Goal: Information Seeking & Learning: Understand process/instructions

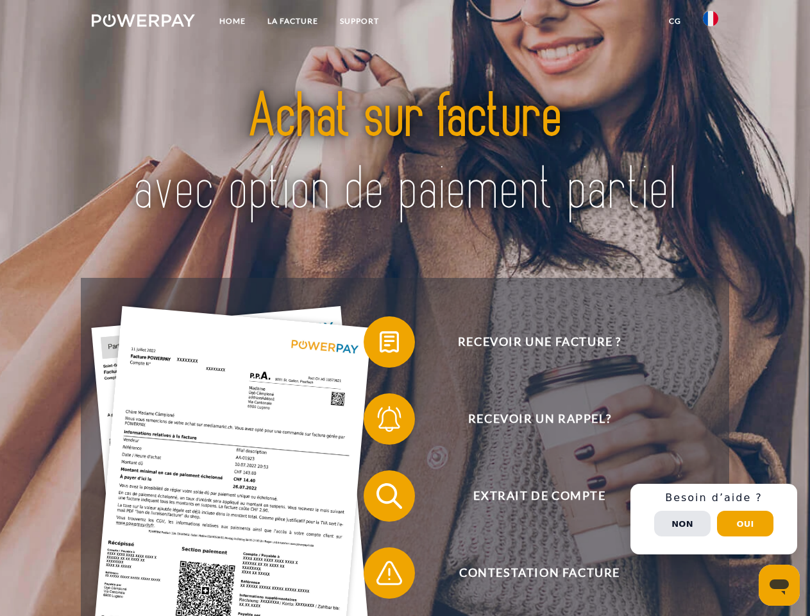
click at [143, 22] on img at bounding box center [143, 20] width 103 height 13
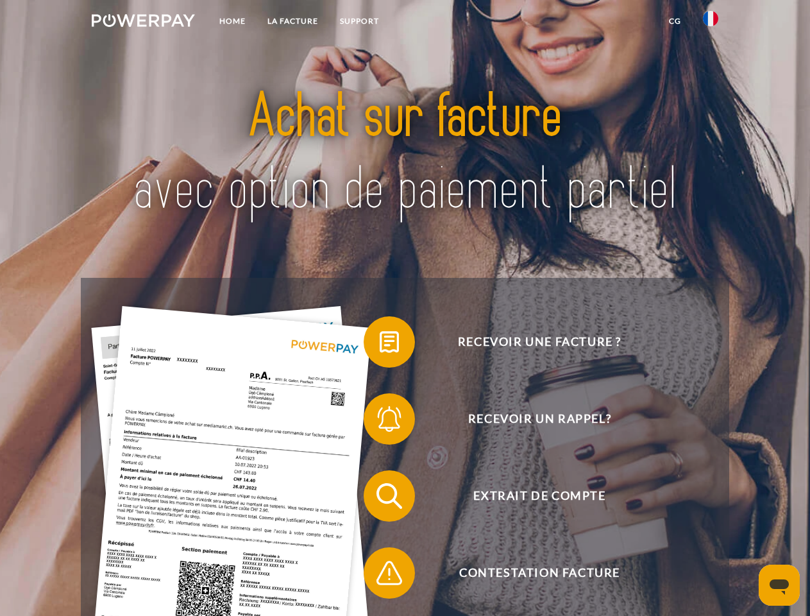
click at [711, 22] on img at bounding box center [710, 18] width 15 height 15
click at [675, 21] on link "CG" at bounding box center [675, 21] width 34 height 23
click at [380, 344] on span at bounding box center [370, 342] width 64 height 64
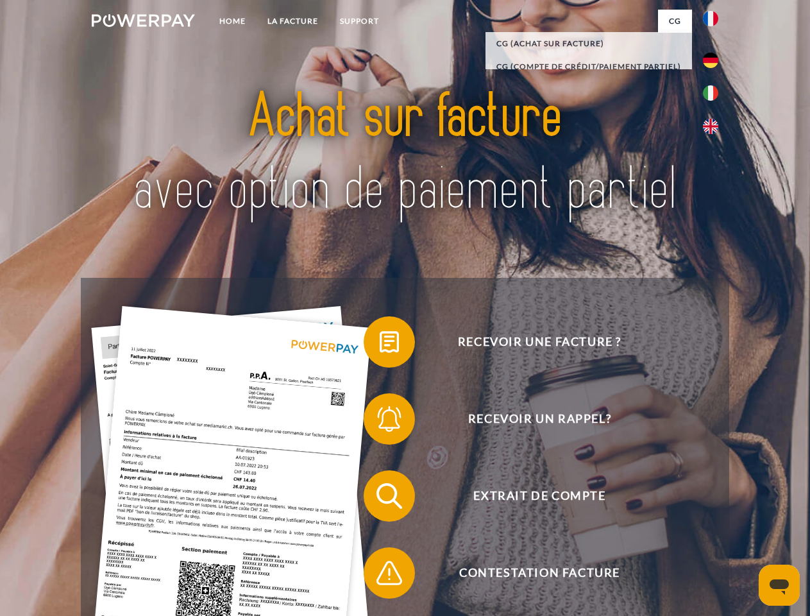
click at [380, 421] on span at bounding box center [370, 419] width 64 height 64
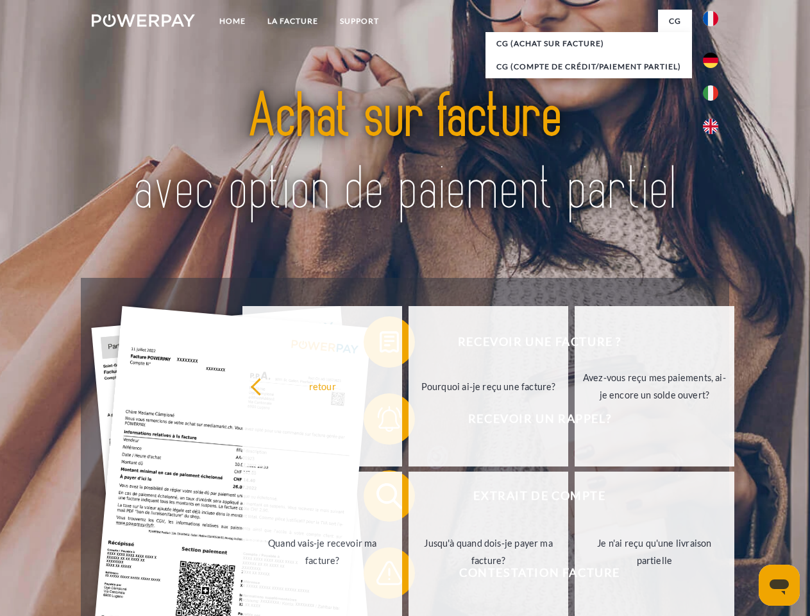
click at [409, 498] on link "Jusqu'à quand dois-je payer ma facture?" at bounding box center [489, 551] width 160 height 160
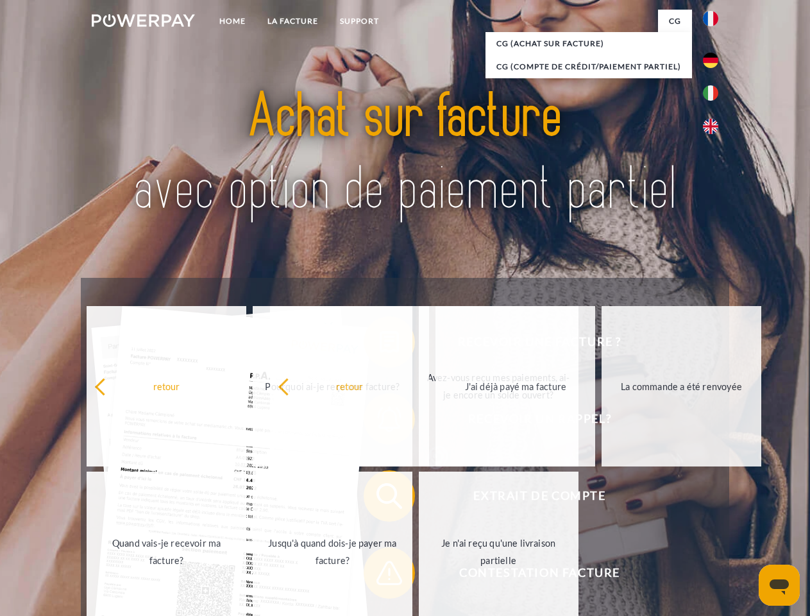
click at [380, 575] on span at bounding box center [370, 573] width 64 height 64
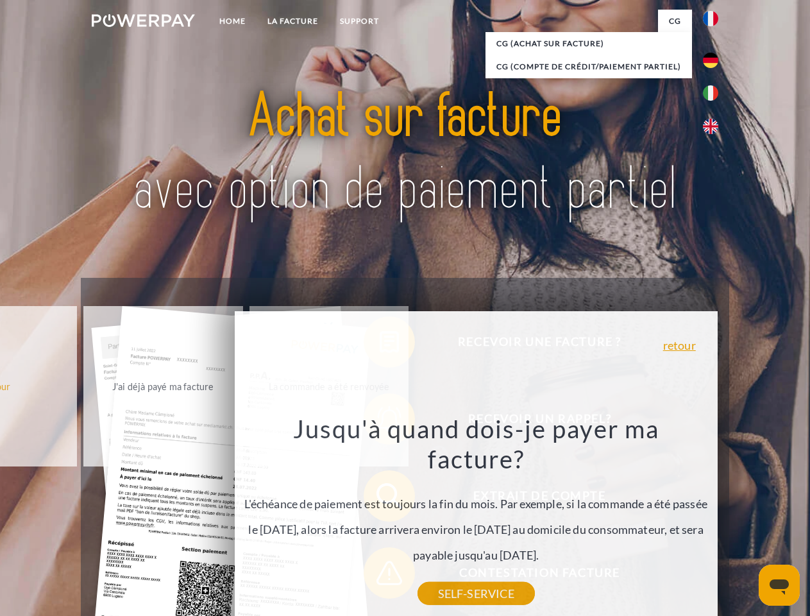
click at [714, 519] on div "Recevoir une facture ? Recevoir un rappel? Extrait de compte retour" at bounding box center [405, 534] width 648 height 513
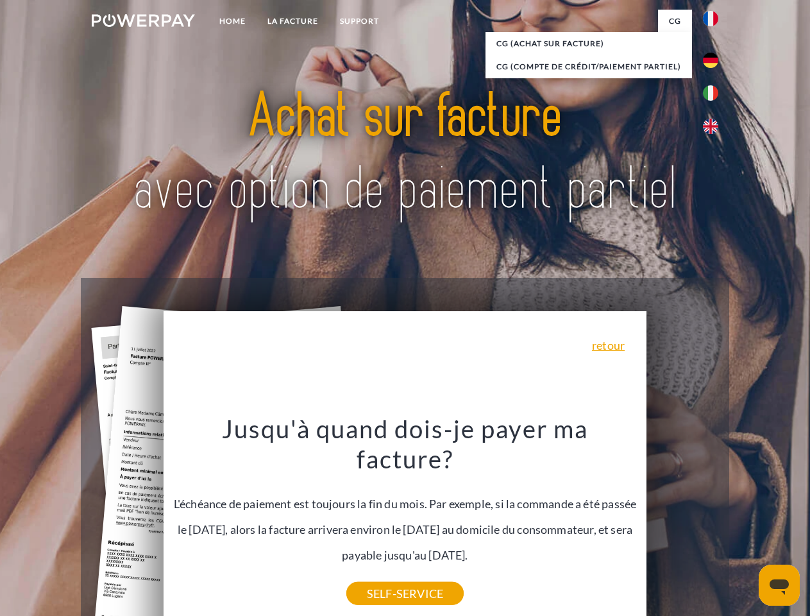
click at [682, 521] on span "Extrait de compte" at bounding box center [539, 495] width 314 height 51
click at [745, 523] on header "Home LA FACTURE Support" at bounding box center [405, 443] width 810 height 886
